Goal: Information Seeking & Learning: Understand process/instructions

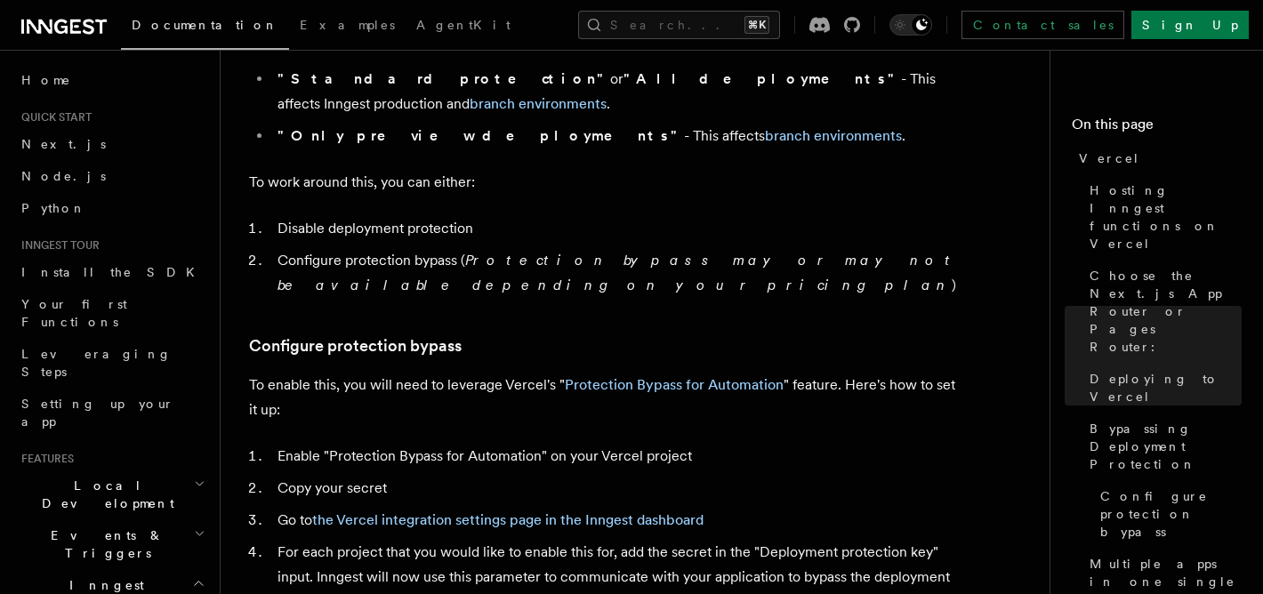
scroll to position [1445, 0]
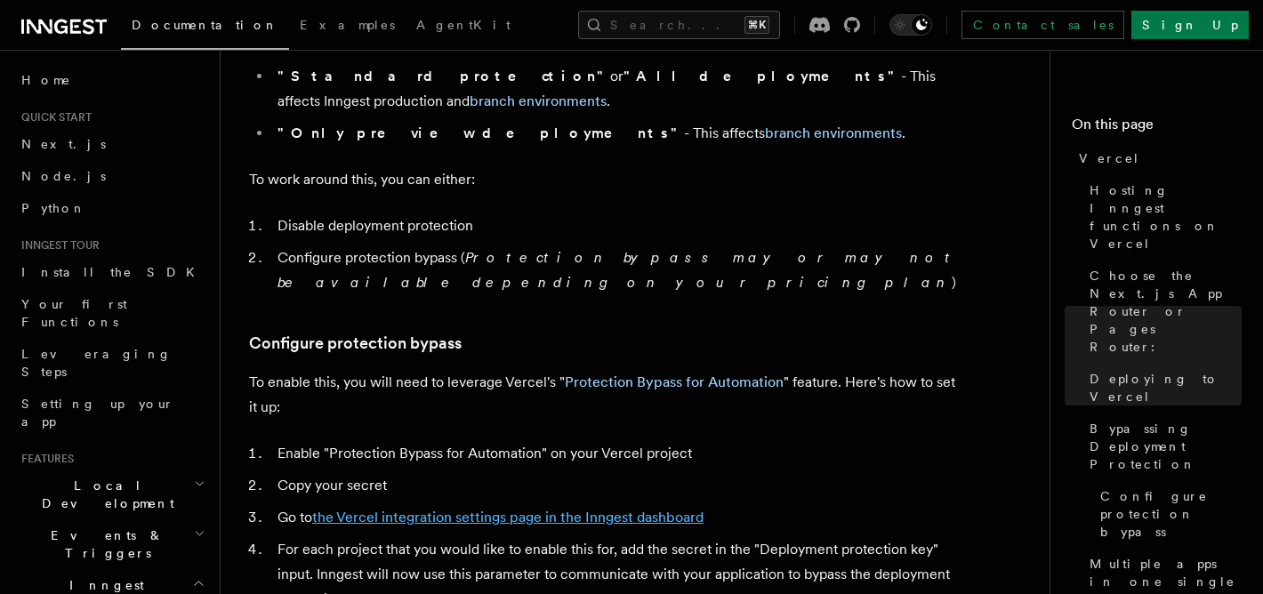
click at [529, 509] on link "the Vercel integration settings page in the Inngest dashboard" at bounding box center [507, 517] width 391 height 17
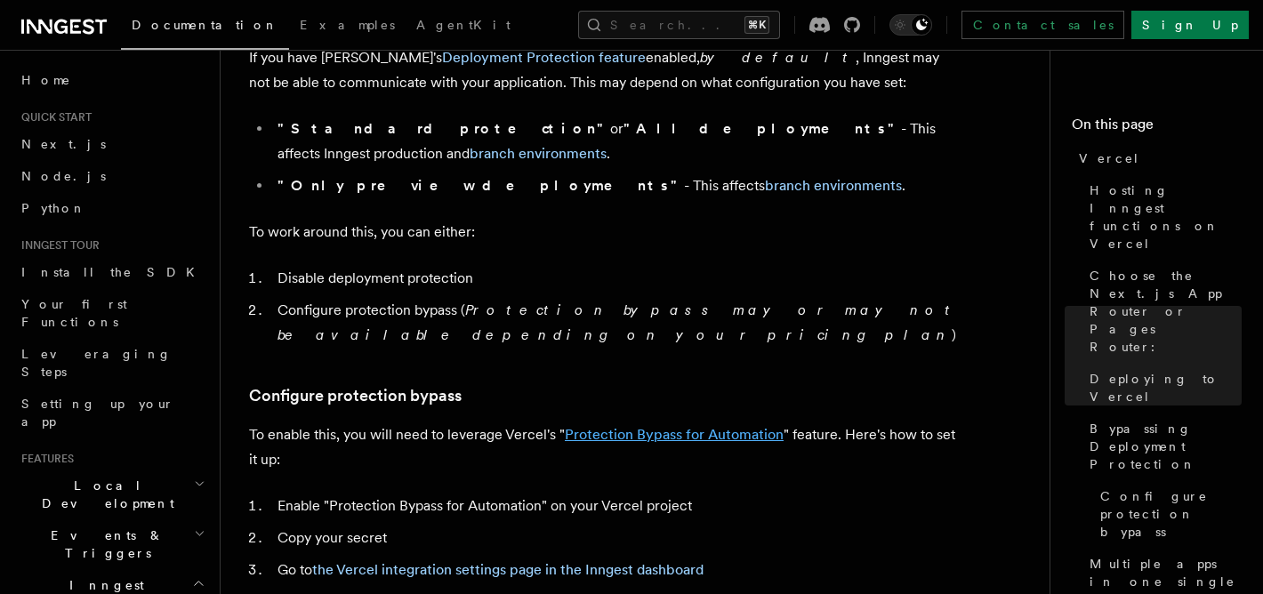
scroll to position [1505, 0]
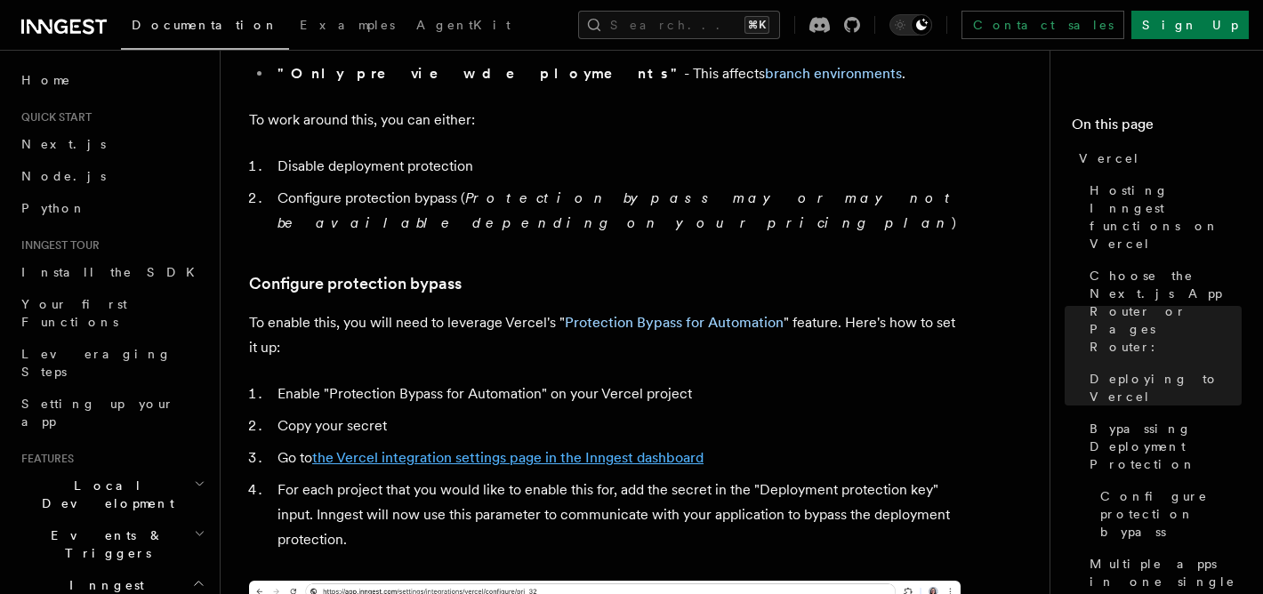
click at [561, 449] on link "the Vercel integration settings page in the Inngest dashboard" at bounding box center [507, 457] width 391 height 17
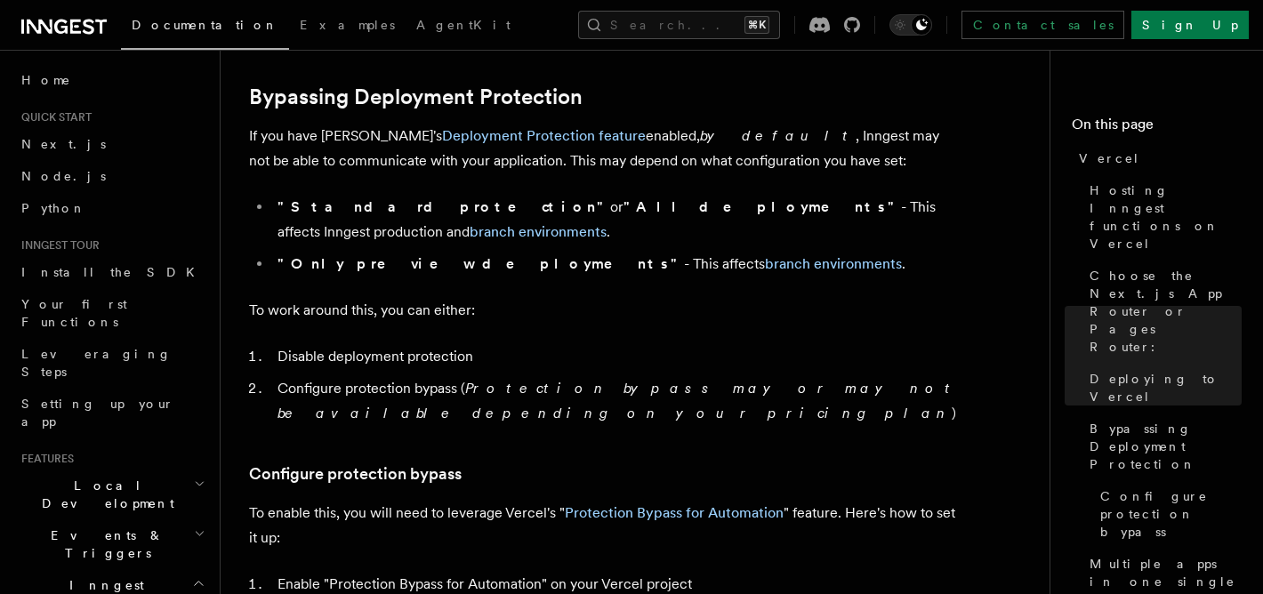
scroll to position [1366, 0]
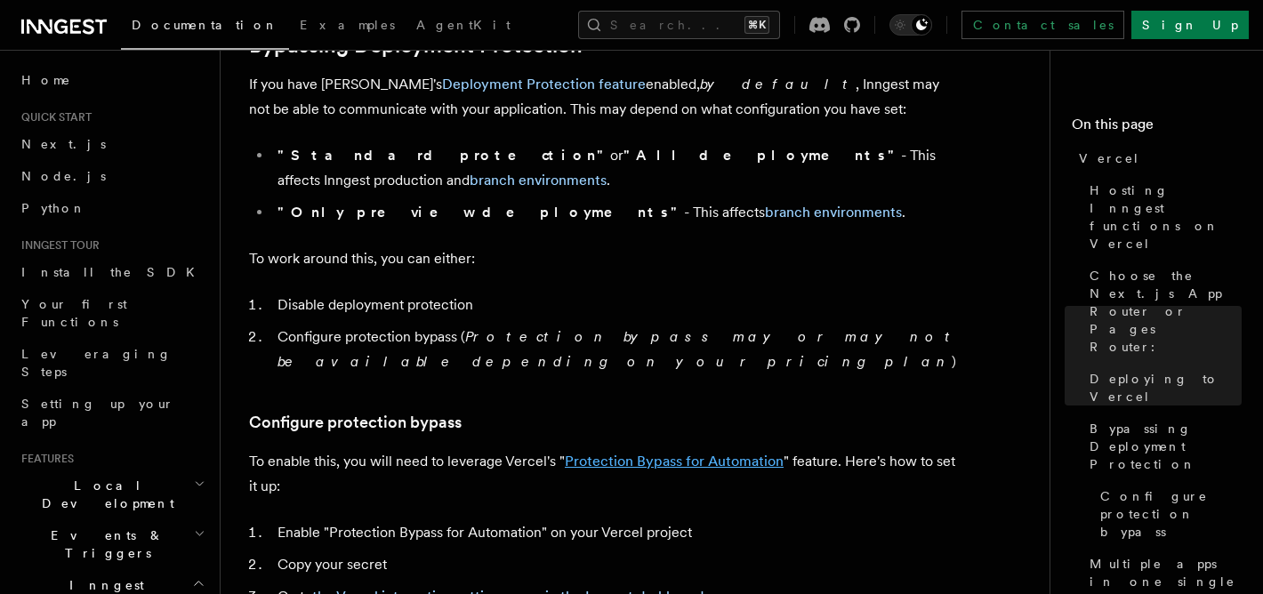
click at [623, 453] on link "Protection Bypass for Automation" at bounding box center [674, 461] width 219 height 17
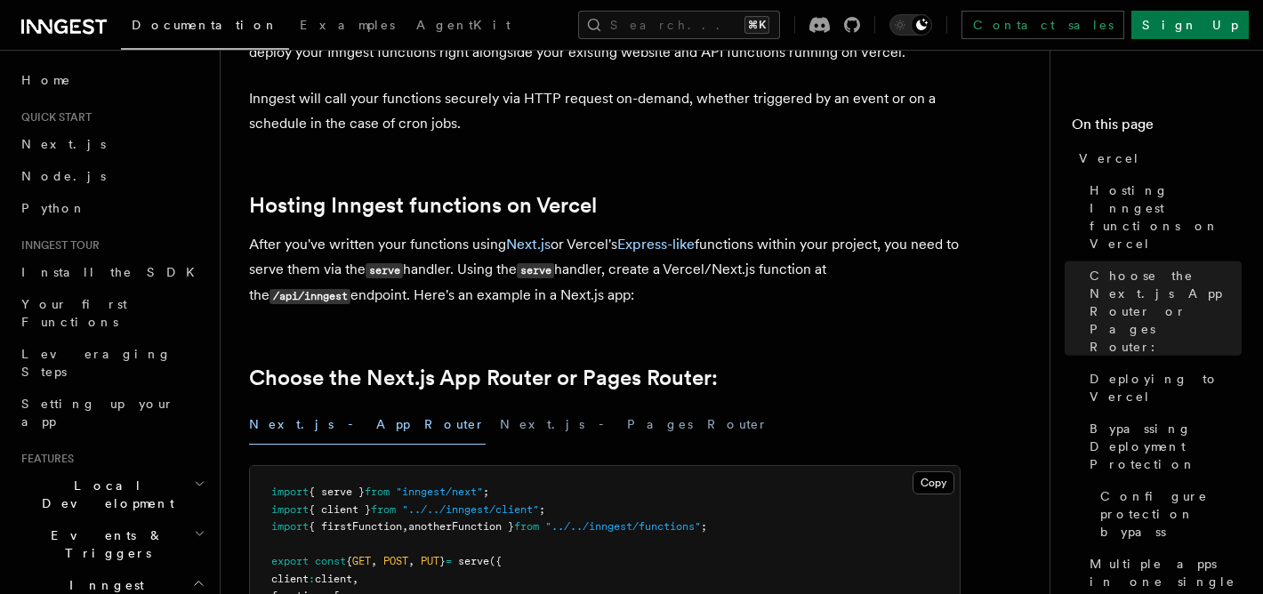
scroll to position [117, 0]
